Goal: Task Accomplishment & Management: Manage account settings

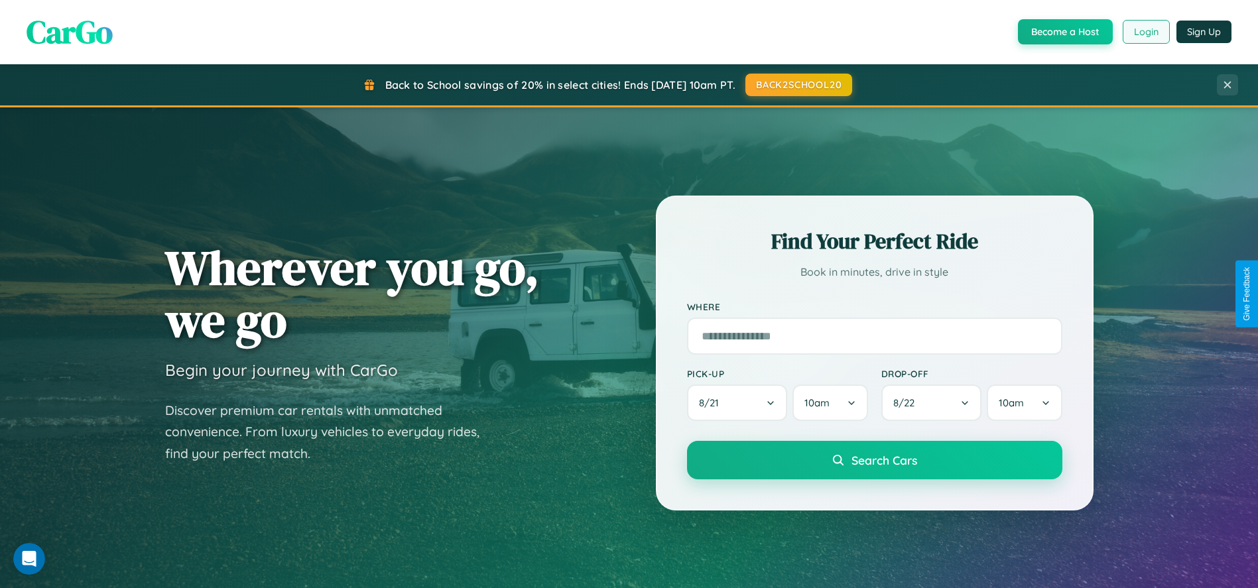
click at [1145, 32] on button "Login" at bounding box center [1146, 32] width 47 height 24
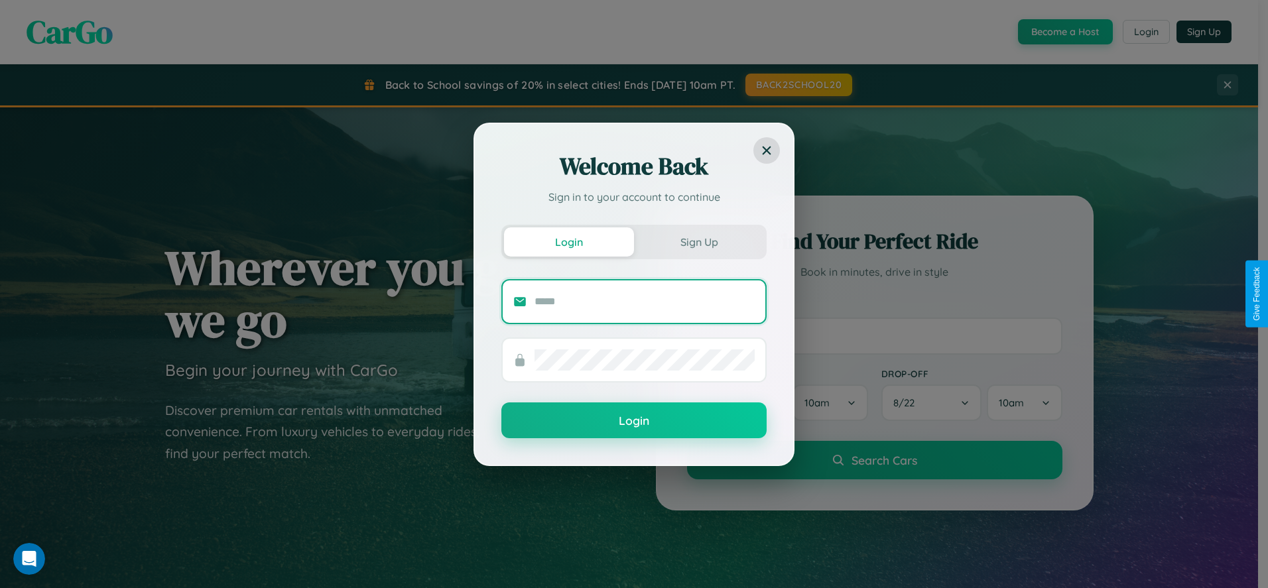
click at [645, 301] on input "text" at bounding box center [645, 301] width 220 height 21
type input "**********"
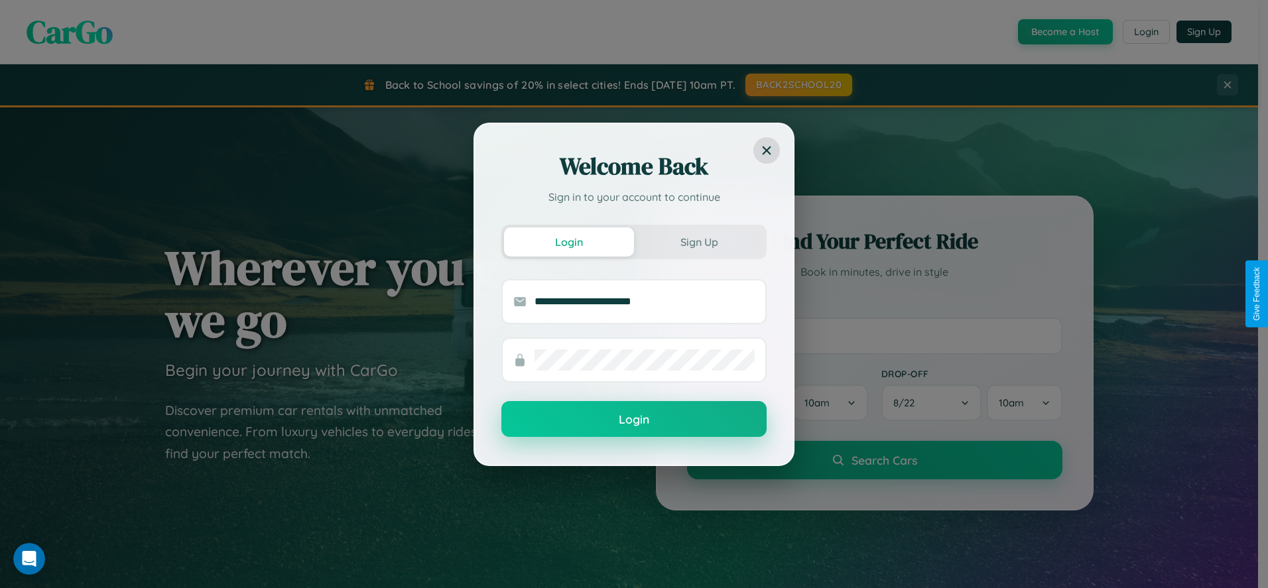
click at [634, 420] on button "Login" at bounding box center [633, 419] width 265 height 36
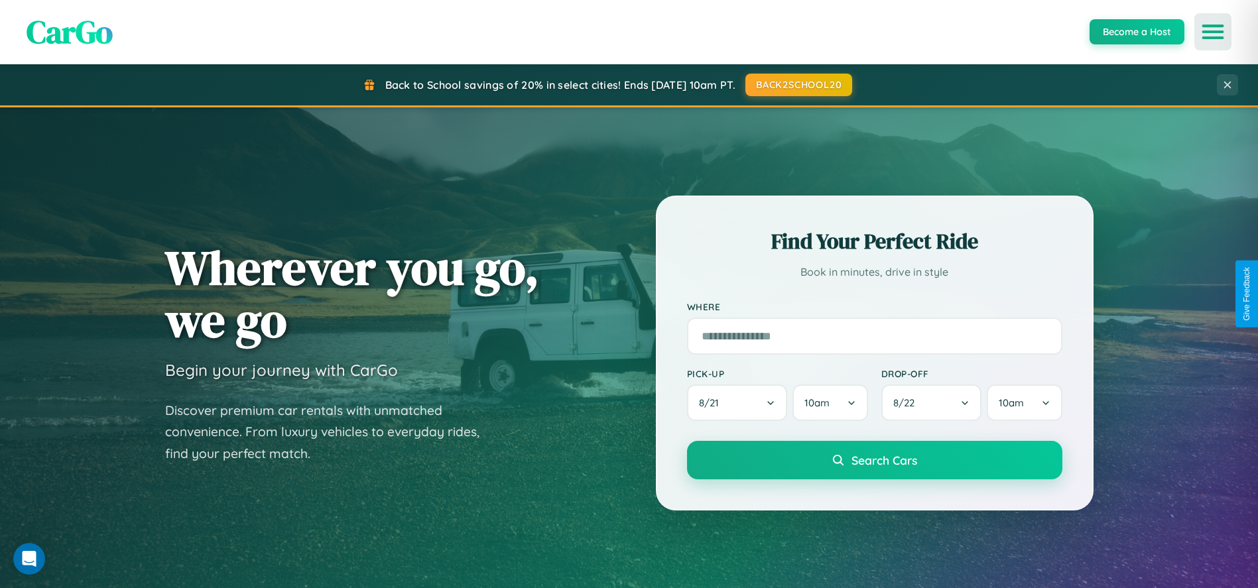
click at [1213, 32] on icon "Open menu" at bounding box center [1213, 32] width 19 height 12
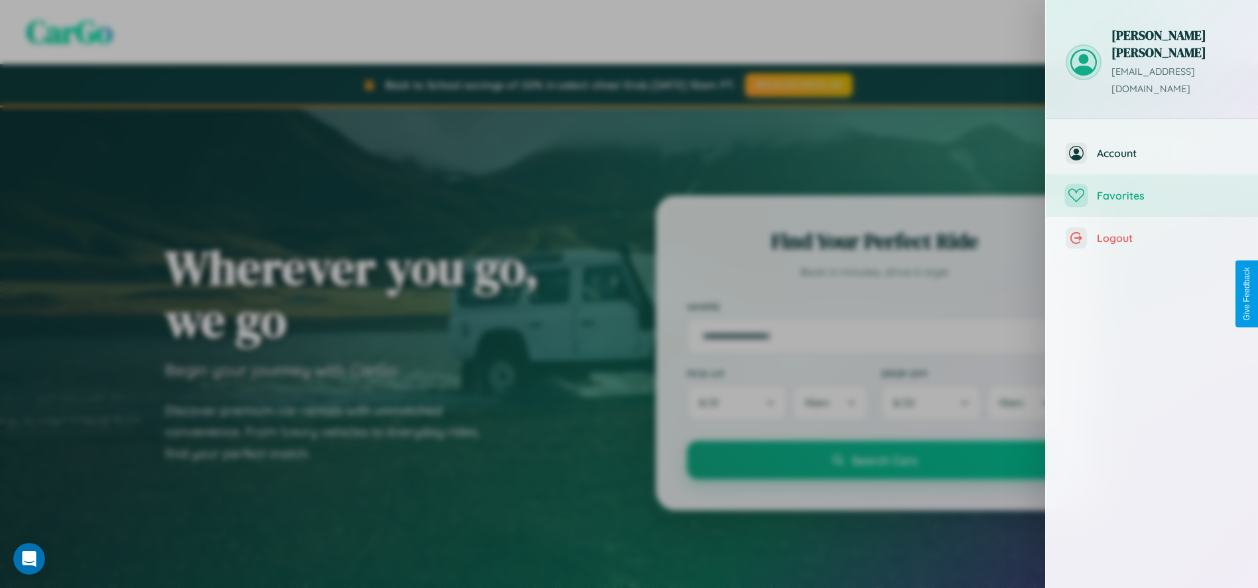
click at [1152, 189] on span "Favorites" at bounding box center [1167, 195] width 141 height 13
